Goal: Information Seeking & Learning: Learn about a topic

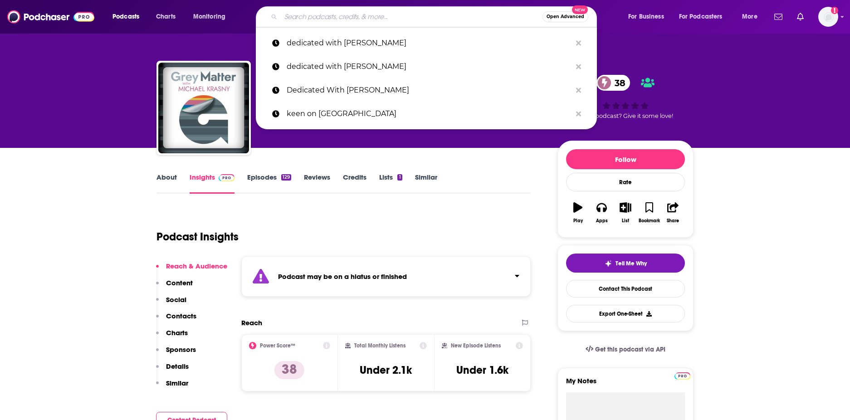
click at [303, 19] on input "Search podcasts, credits, & more..." at bounding box center [412, 17] width 262 height 15
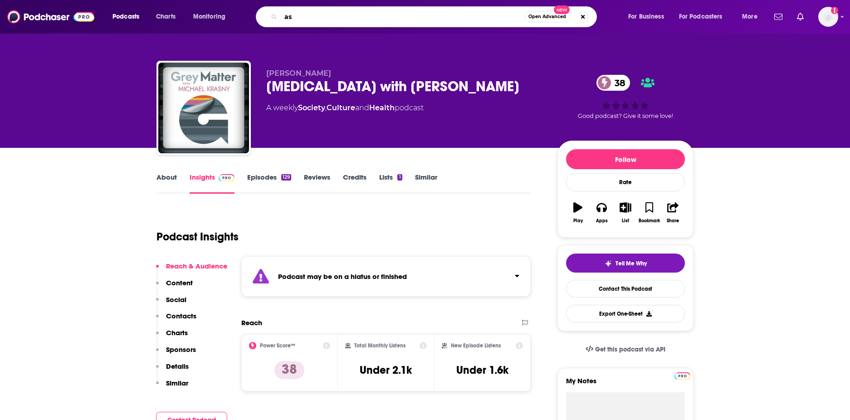
type input "a"
type input "dedicated with [PERSON_NAME]"
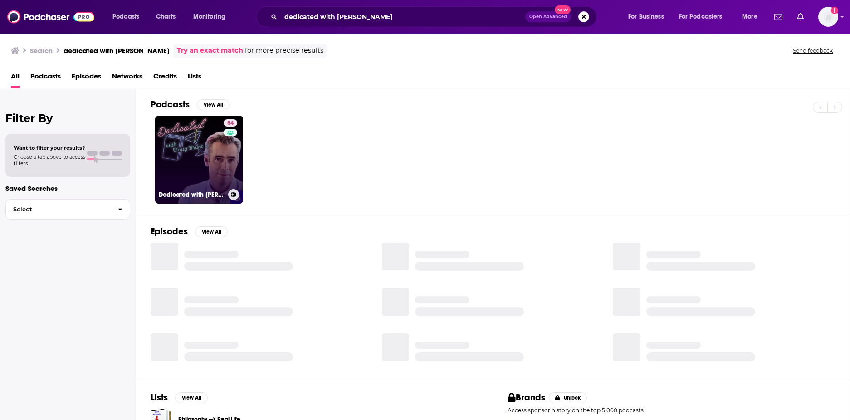
click at [186, 192] on h3 "Dedicated with [PERSON_NAME]" at bounding box center [192, 195] width 66 height 8
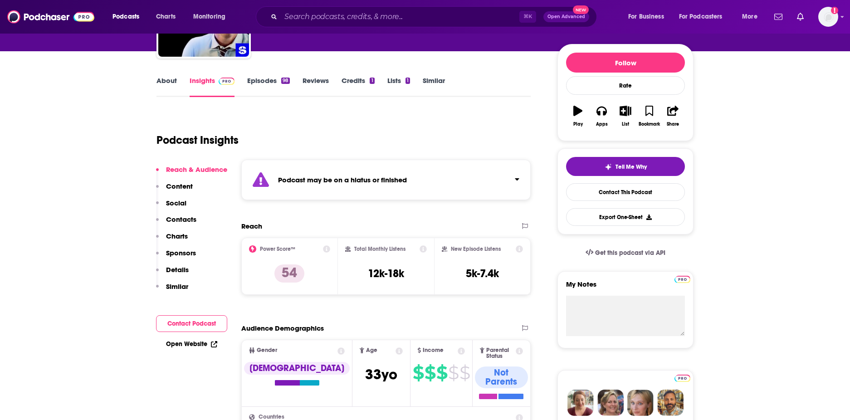
scroll to position [98, 0]
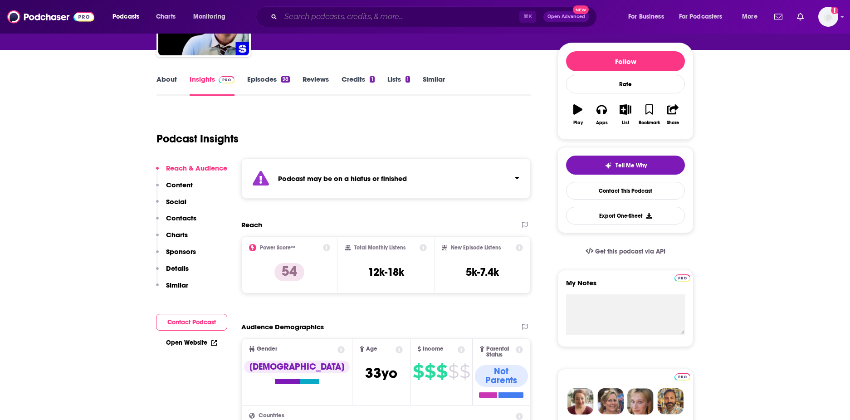
click at [336, 17] on input "Search podcasts, credits, & more..." at bounding box center [400, 17] width 239 height 15
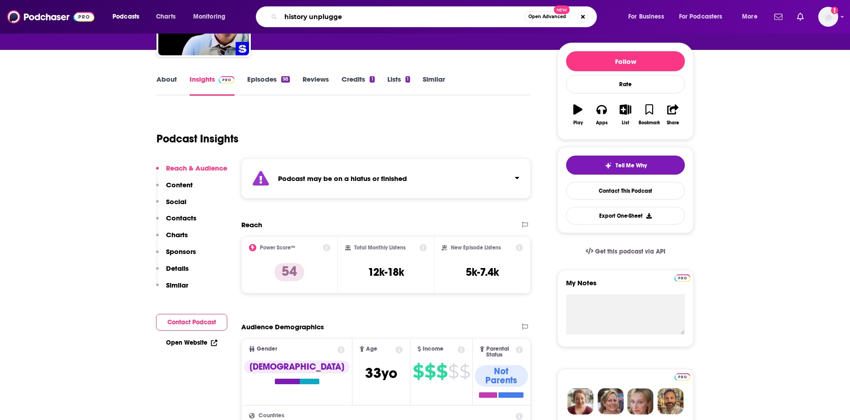
type input "history unplugged"
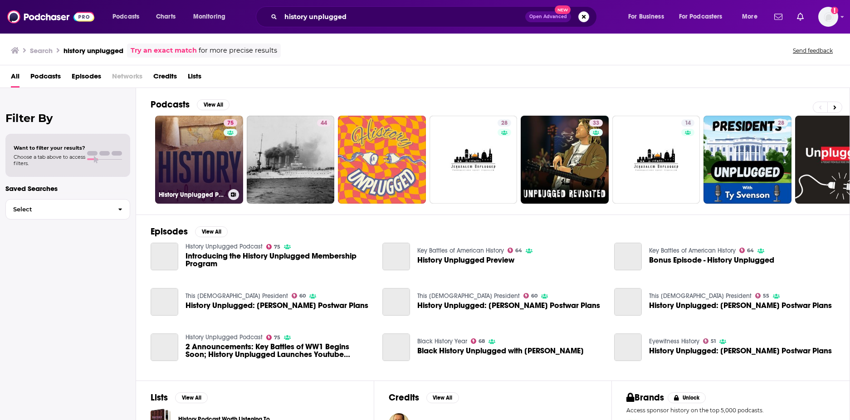
click at [202, 156] on link "75 History Unplugged Podcast" at bounding box center [199, 160] width 88 height 88
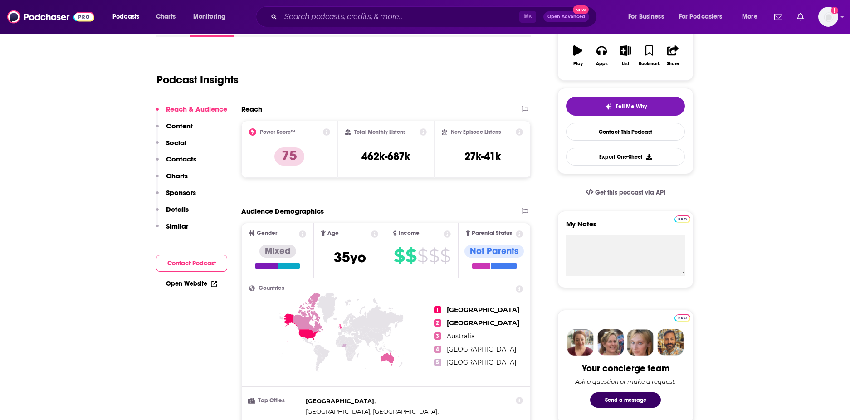
scroll to position [155, 0]
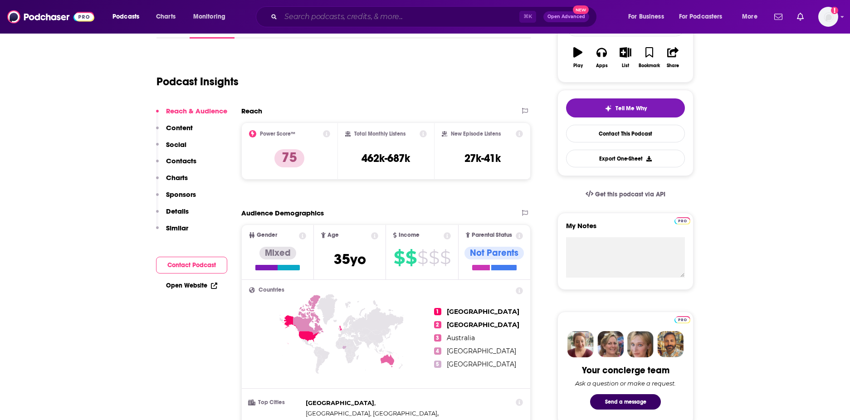
click at [311, 13] on input "Search podcasts, credits, & more..." at bounding box center [400, 17] width 239 height 15
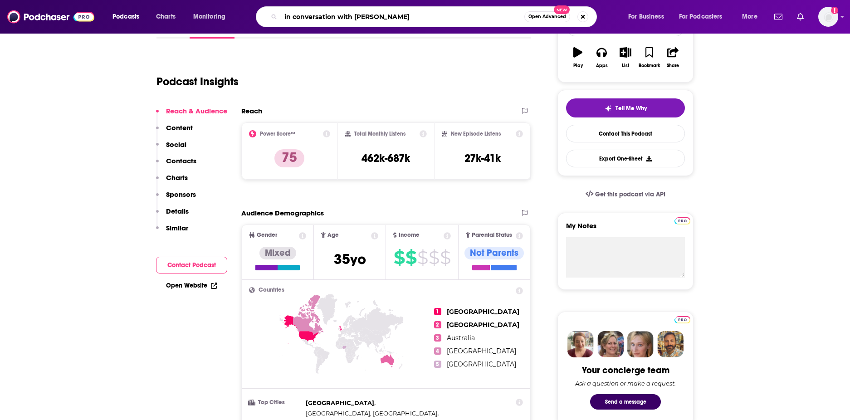
type input "in conversation with [PERSON_NAME]"
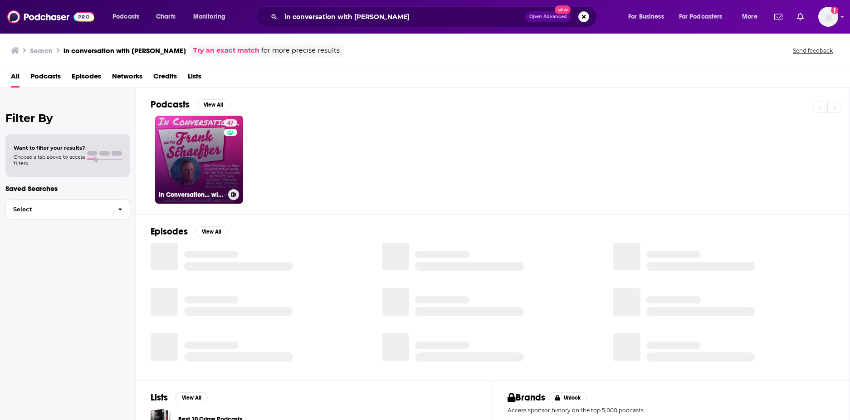
click at [192, 148] on link "47 In Conversation… with [PERSON_NAME]" at bounding box center [199, 160] width 88 height 88
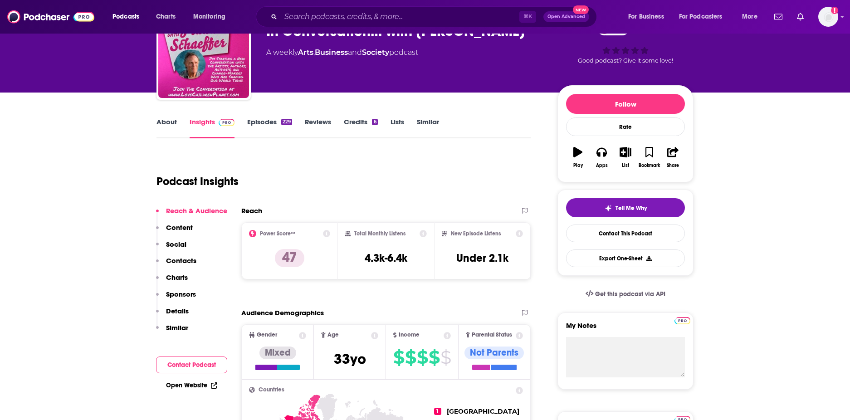
scroll to position [53, 0]
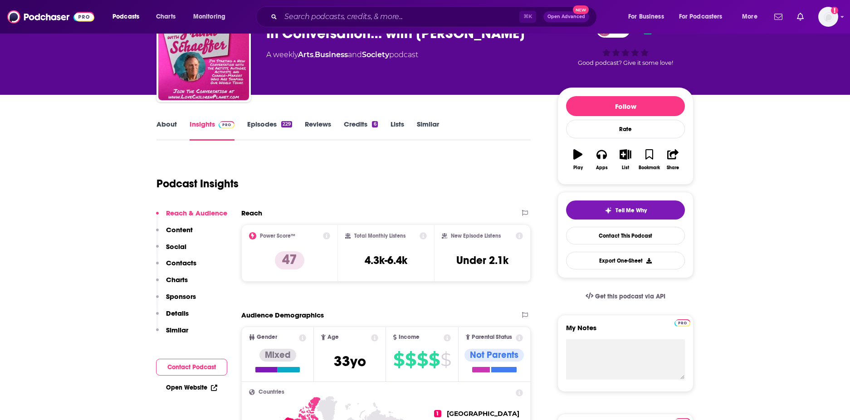
click at [161, 124] on link "About" at bounding box center [166, 130] width 20 height 21
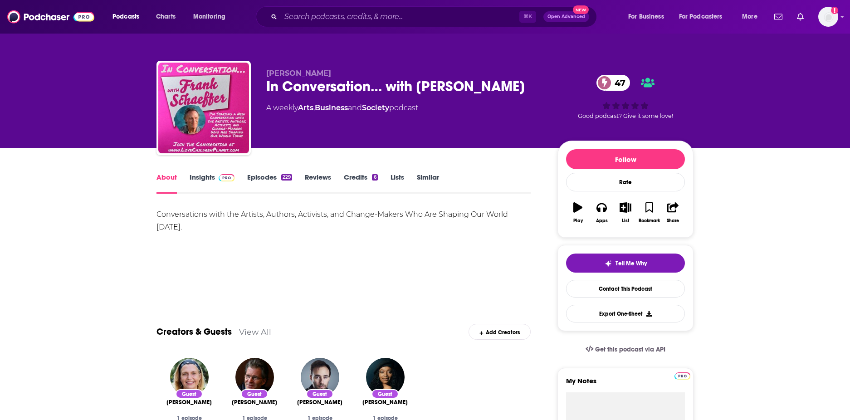
click at [192, 186] on link "Insights" at bounding box center [212, 183] width 45 height 21
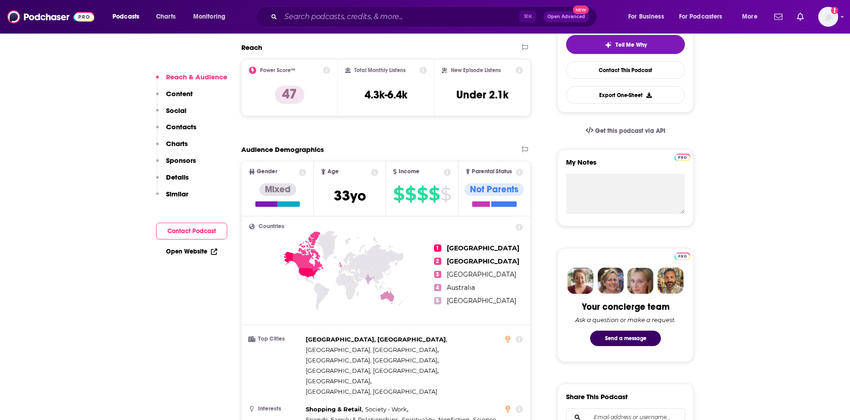
scroll to position [230, 0]
